Goal: Task Accomplishment & Management: Use online tool/utility

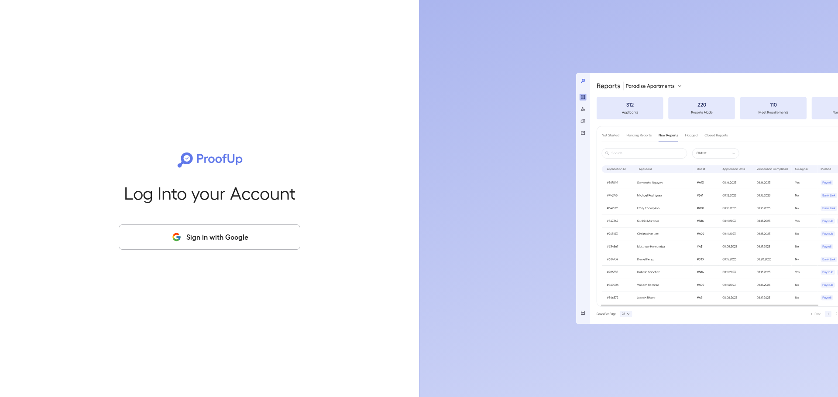
click at [294, 250] on div "Log Into your Account Sign in with Google" at bounding box center [209, 198] width 391 height 397
click at [280, 239] on button "Sign in with Google" at bounding box center [209, 237] width 181 height 25
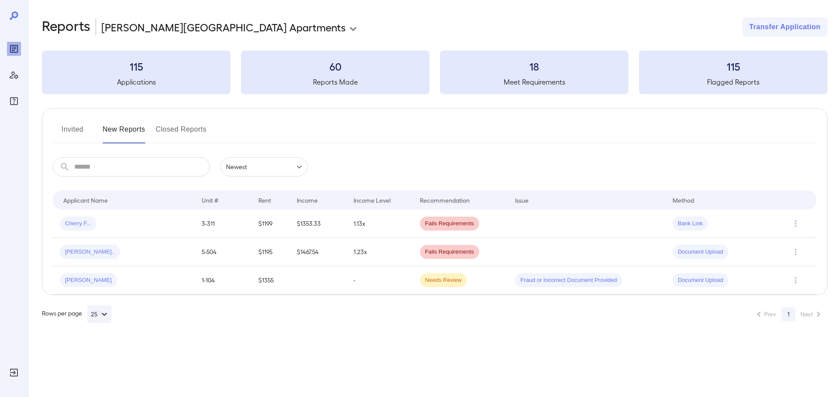
click at [79, 129] on button "Invited" at bounding box center [72, 133] width 39 height 21
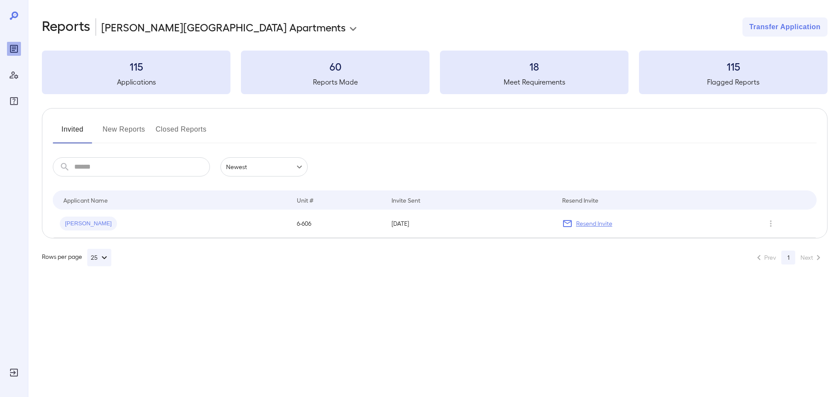
click at [117, 135] on button "New Reports" at bounding box center [124, 133] width 43 height 21
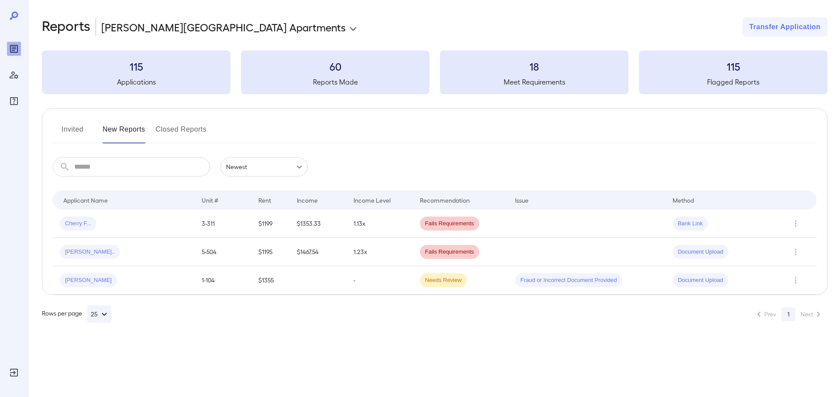
click at [157, 124] on button "Closed Reports" at bounding box center [181, 133] width 51 height 21
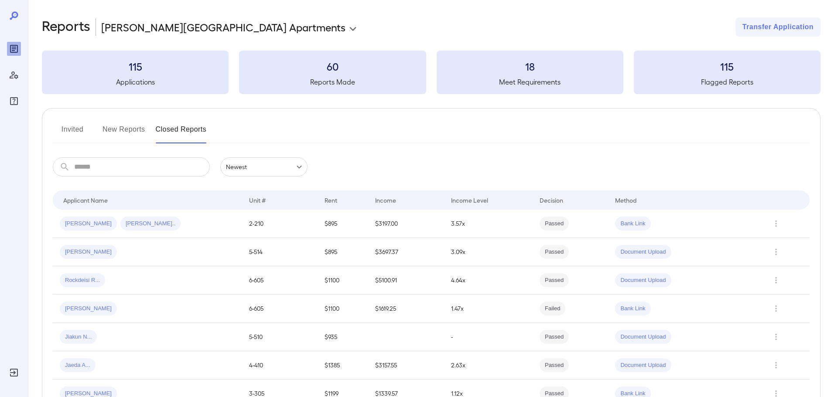
click at [121, 135] on button "New Reports" at bounding box center [124, 133] width 43 height 21
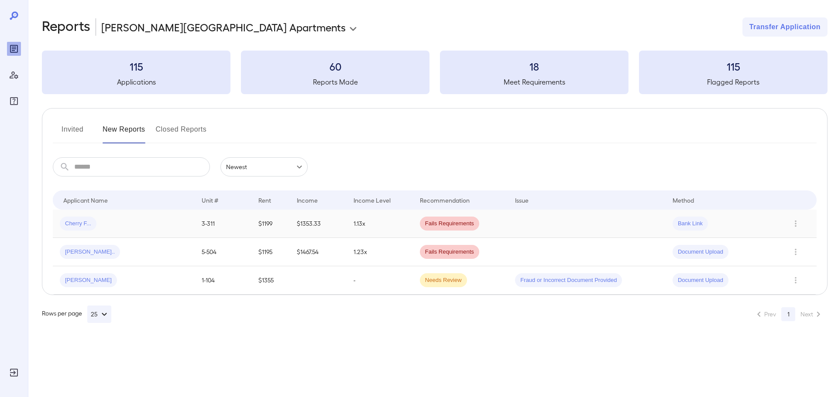
click at [204, 228] on td "3-311" at bounding box center [223, 224] width 57 height 28
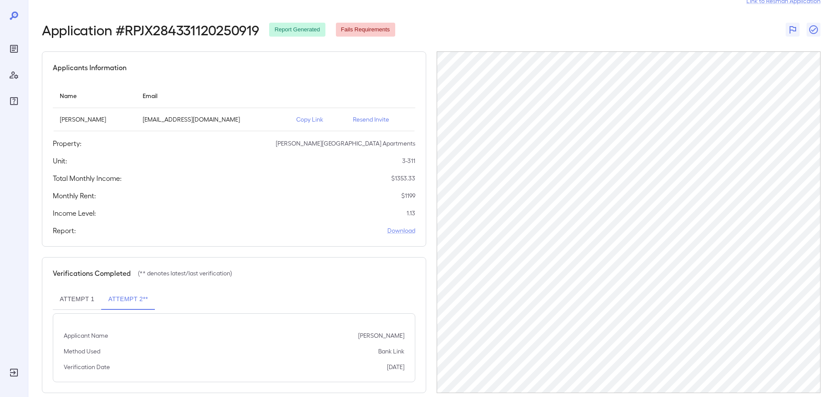
scroll to position [41, 0]
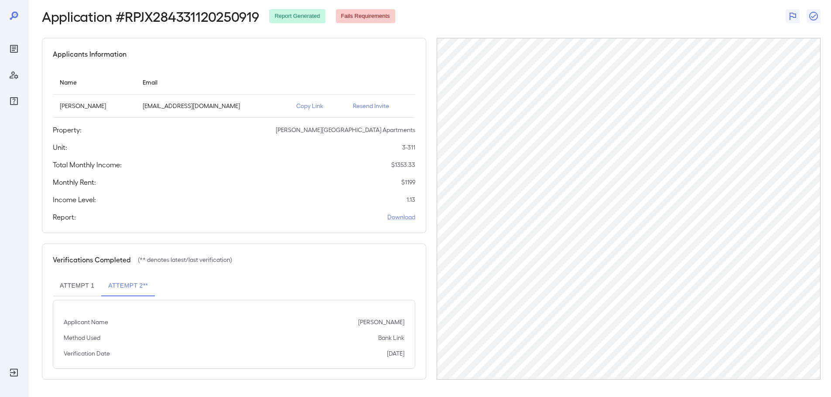
drag, startPoint x: 18, startPoint y: 38, endPoint x: 23, endPoint y: 57, distance: 19.9
click at [17, 38] on div at bounding box center [14, 59] width 14 height 98
click at [22, 58] on div at bounding box center [14, 198] width 28 height 397
drag, startPoint x: 23, startPoint y: 51, endPoint x: 27, endPoint y: 60, distance: 10.0
click at [22, 51] on div at bounding box center [14, 198] width 28 height 397
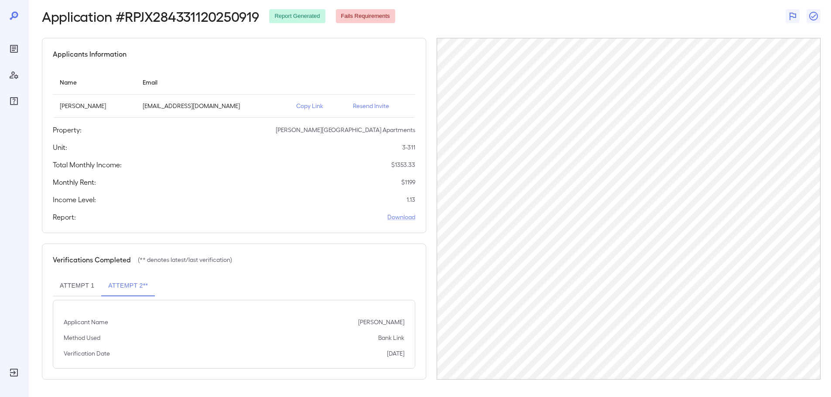
click at [17, 55] on div at bounding box center [14, 75] width 14 height 66
click at [13, 50] on icon "Reports" at bounding box center [14, 49] width 10 height 10
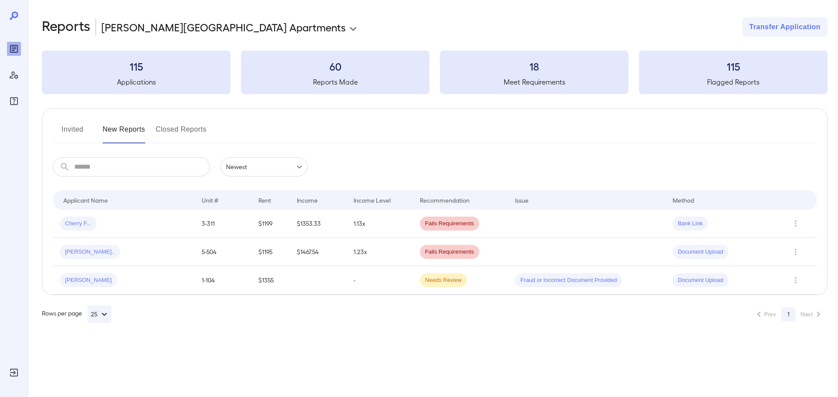
click at [18, 86] on div at bounding box center [14, 75] width 14 height 66
click at [21, 83] on div at bounding box center [14, 198] width 28 height 397
click at [14, 72] on icon "Manage Users" at bounding box center [14, 75] width 10 height 10
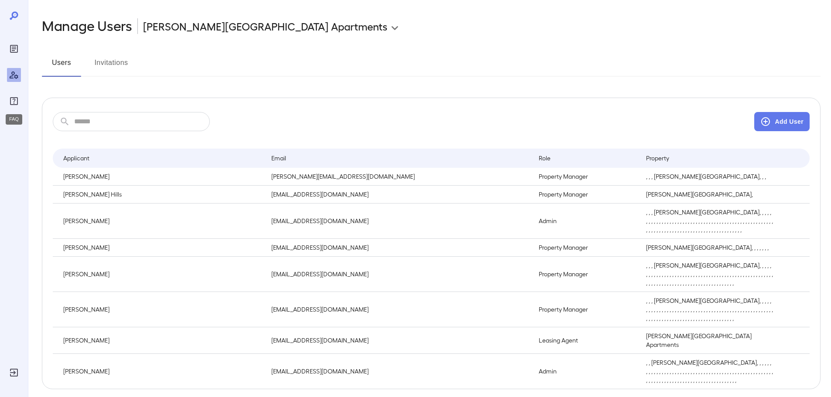
click at [15, 102] on icon "FAQ" at bounding box center [14, 101] width 10 height 10
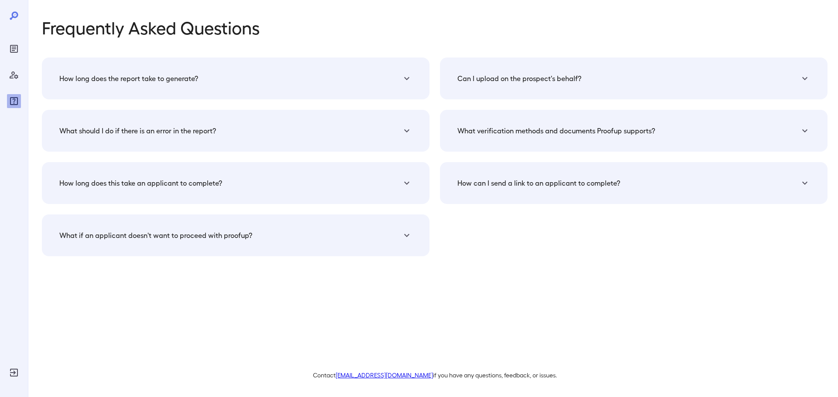
click at [20, 82] on div at bounding box center [14, 75] width 14 height 66
click at [16, 77] on icon "Manage Users" at bounding box center [14, 75] width 10 height 10
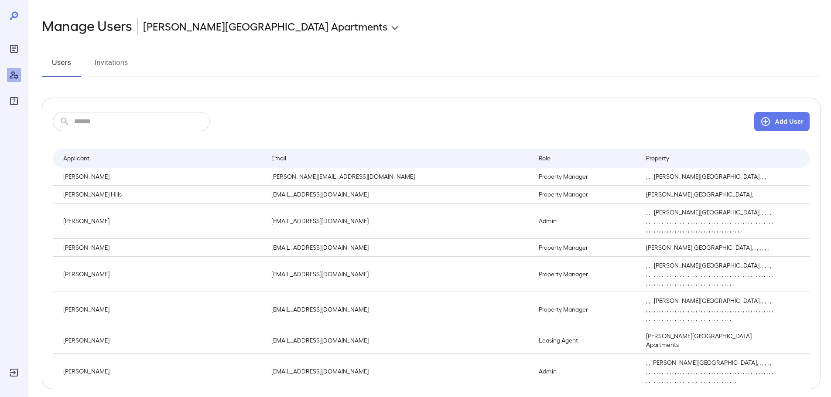
click at [11, 15] on icon at bounding box center [14, 15] width 10 height 10
click at [11, 53] on icon "Reports" at bounding box center [14, 49] width 10 height 10
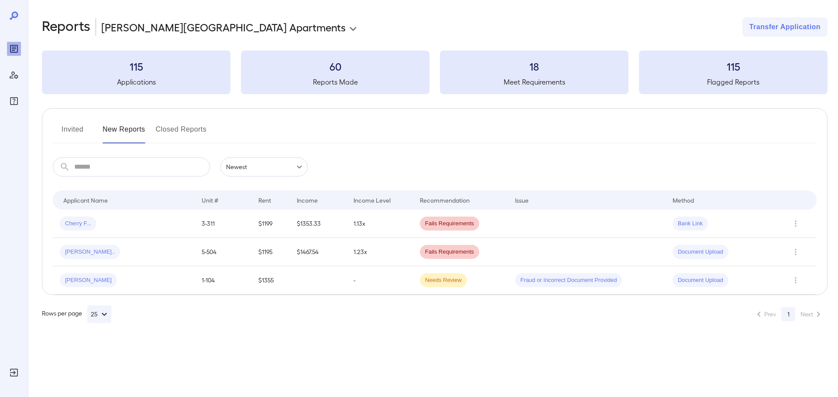
click at [12, 13] on icon at bounding box center [14, 15] width 8 height 8
click at [129, 69] on h3 "115" at bounding box center [136, 66] width 188 height 14
drag, startPoint x: 130, startPoint y: 72, endPoint x: 140, endPoint y: 82, distance: 14.5
click at [130, 72] on h3 "115" at bounding box center [136, 66] width 188 height 14
click at [132, 169] on input "text" at bounding box center [142, 166] width 136 height 19
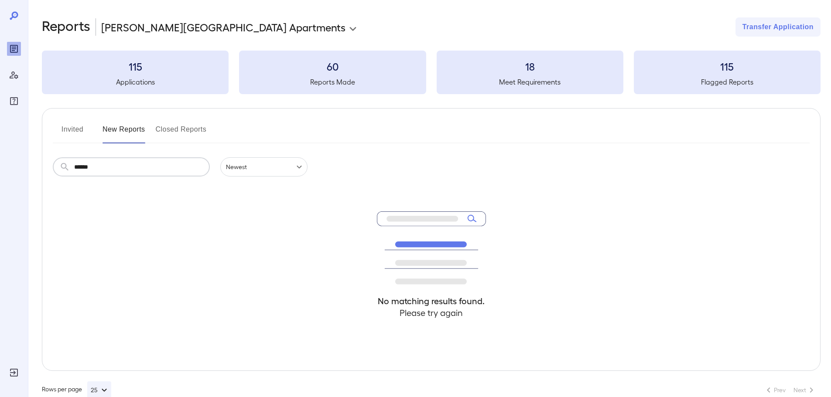
type input "******"
